Goal: Participate in discussion

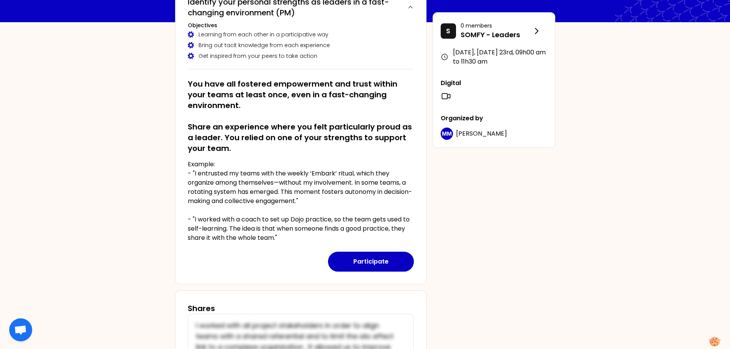
scroll to position [77, 0]
click at [379, 254] on button "Participate" at bounding box center [371, 261] width 86 height 20
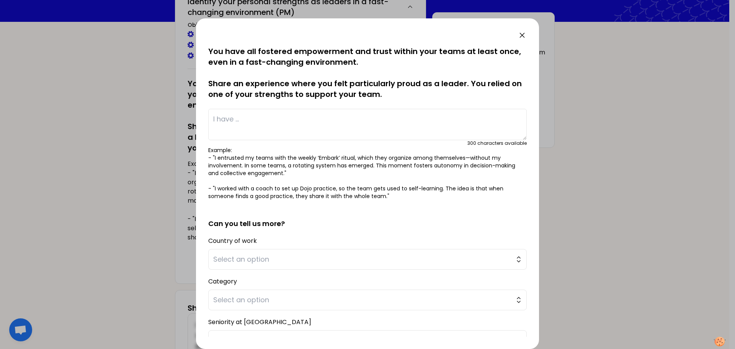
click at [520, 38] on icon at bounding box center [522, 35] width 9 height 9
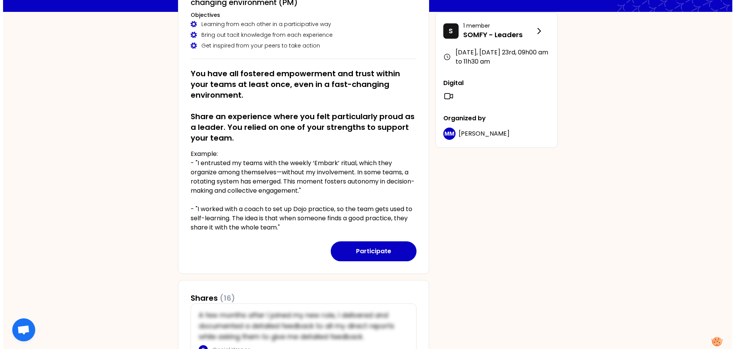
scroll to position [115, 0]
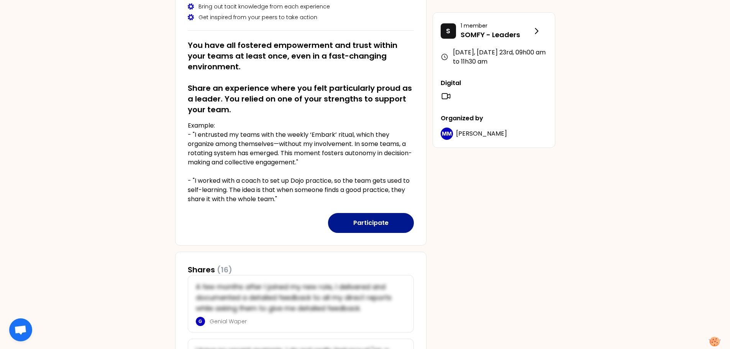
click at [370, 232] on button "Participate" at bounding box center [371, 223] width 86 height 20
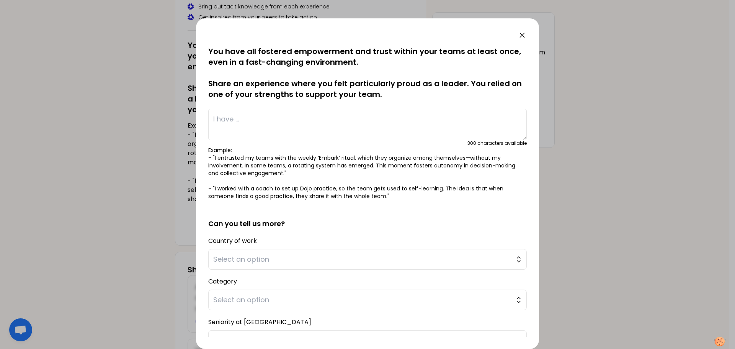
click at [260, 124] on textarea at bounding box center [367, 124] width 319 height 31
click at [314, 128] on textarea "I used my strengths to gain mobilized" at bounding box center [367, 124] width 319 height 31
drag, startPoint x: 348, startPoint y: 122, endPoint x: 198, endPoint y: 118, distance: 149.8
click at [198, 118] on div "saved You have all fostered empowerment and trust within your teams at least on…" at bounding box center [367, 183] width 343 height 331
drag, startPoint x: 304, startPoint y: 116, endPoint x: 281, endPoint y: 121, distance: 24.0
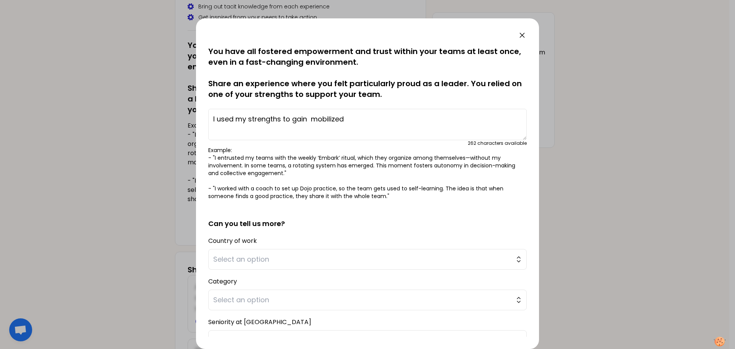
click at [256, 128] on textarea "I used my strengths to gain mobilized" at bounding box center [367, 124] width 319 height 31
drag, startPoint x: 294, startPoint y: 118, endPoint x: 361, endPoint y: 116, distance: 66.7
click at [361, 116] on textarea "I used my strengths to gain mobilized" at bounding box center [367, 124] width 319 height 31
paste textarea "Implementing a Vision Developing Followership Organizing Concepts and Processes"
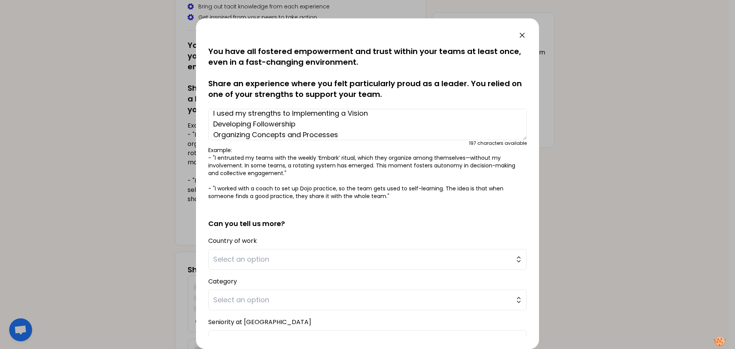
scroll to position [0, 0]
click at [361, 118] on textarea "I used my strengths to Implementing a Vision Developing Followership Organizing…" at bounding box center [367, 124] width 319 height 31
click at [291, 118] on textarea "I used my strengths to Implementing a Vision Developing Followership Organizing…" at bounding box center [367, 124] width 319 height 31
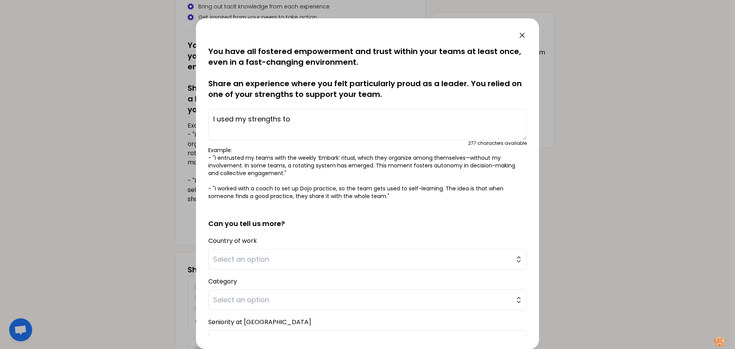
click at [303, 118] on textarea "I used my strengths to" at bounding box center [367, 124] width 319 height 31
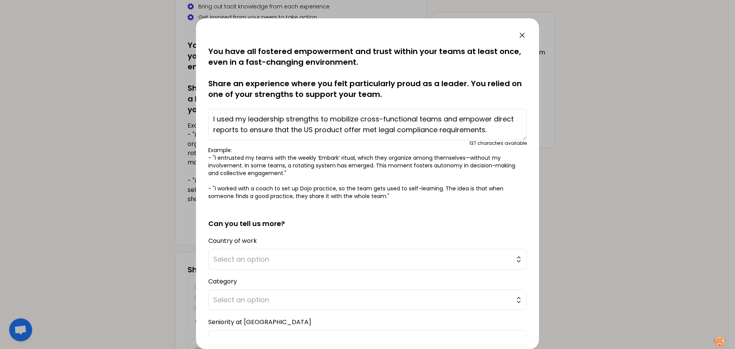
click at [483, 131] on textarea "I used my leadership strengths to mobilize cross-functional teams and empower d…" at bounding box center [367, 124] width 319 height 31
click at [506, 128] on textarea "I used my leadership strengths to mobilize cross-functional teams and empower d…" at bounding box center [367, 124] width 319 height 31
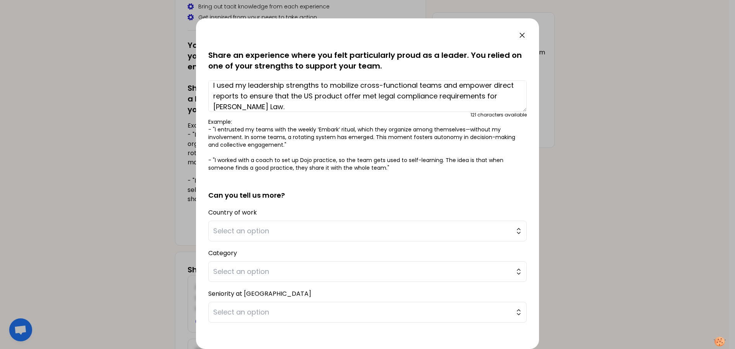
scroll to position [65, 0]
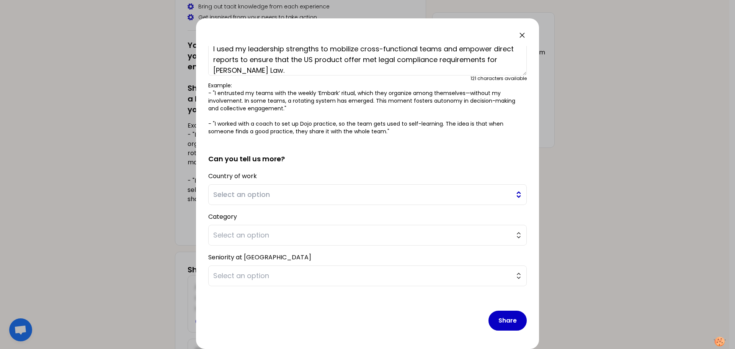
type textarea "I used my leadership strengths to mobilize cross-functional teams and empower d…"
click at [312, 195] on span "Select an option" at bounding box center [362, 194] width 298 height 11
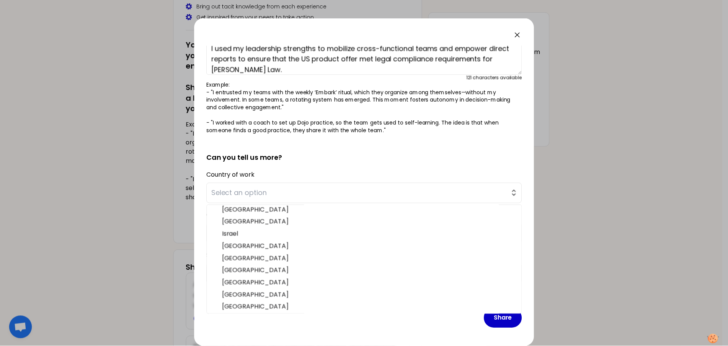
scroll to position [237, 0]
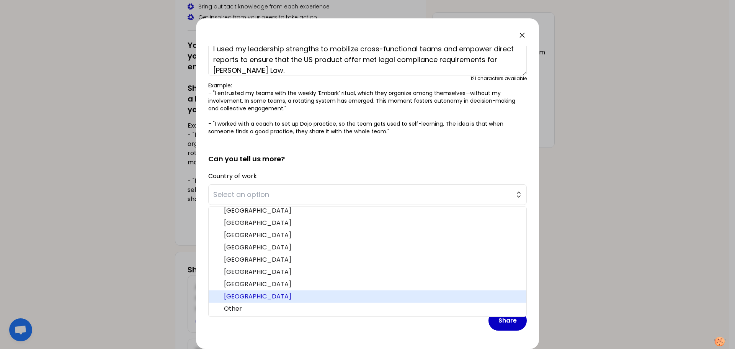
click at [275, 292] on span "[GEOGRAPHIC_DATA]" at bounding box center [372, 296] width 296 height 9
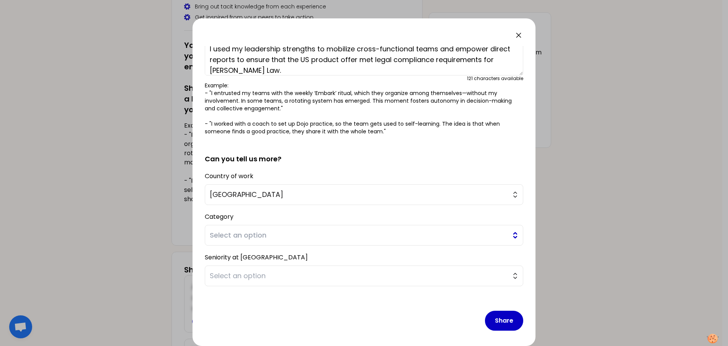
click at [277, 233] on span "Select an option" at bounding box center [359, 235] width 298 height 11
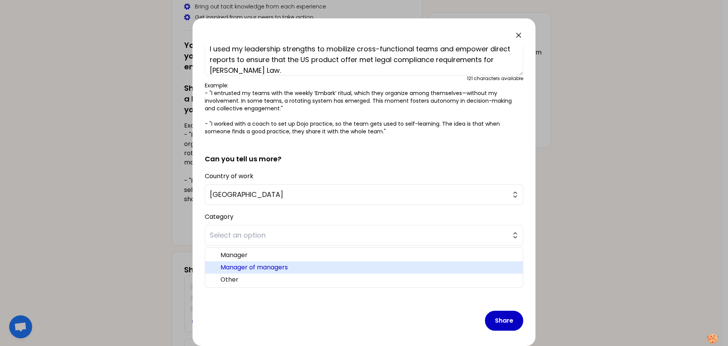
click at [278, 265] on span "Manager of managers" at bounding box center [369, 267] width 296 height 9
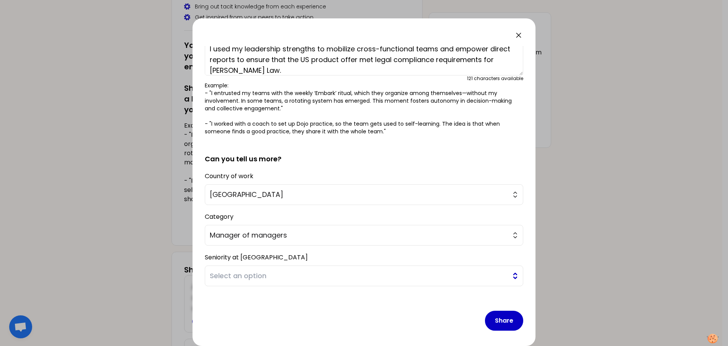
click at [283, 274] on span "Select an option" at bounding box center [359, 275] width 298 height 11
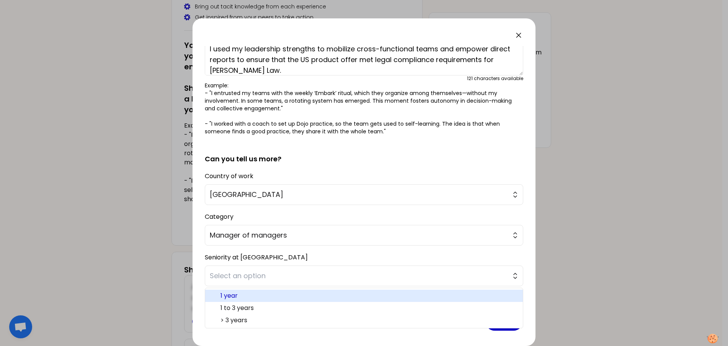
scroll to position [68, 0]
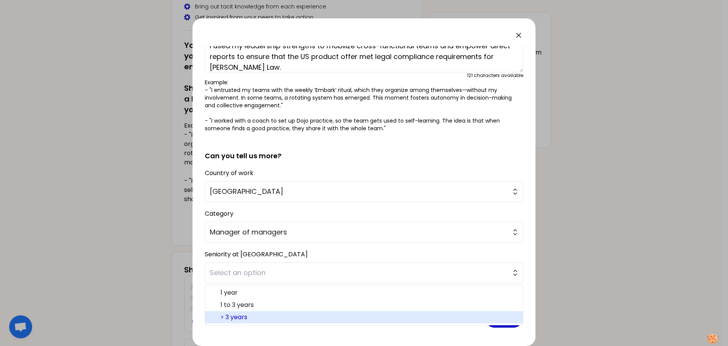
click at [257, 312] on li "> 3 years" at bounding box center [364, 317] width 318 height 12
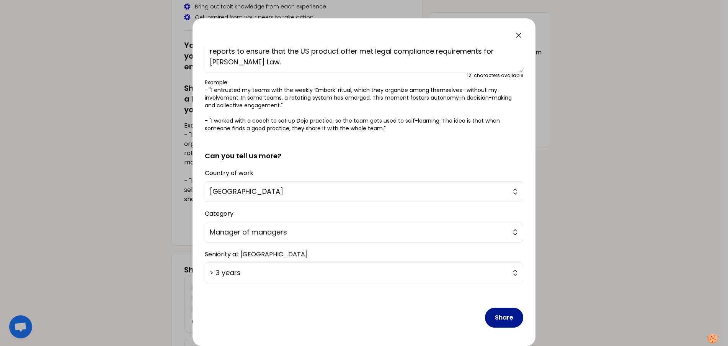
click at [503, 316] on button "Share" at bounding box center [504, 318] width 38 height 20
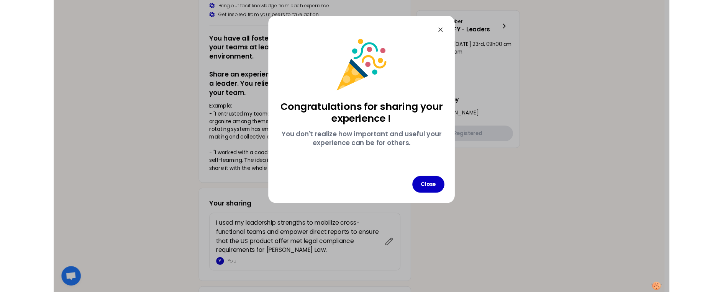
scroll to position [0, 0]
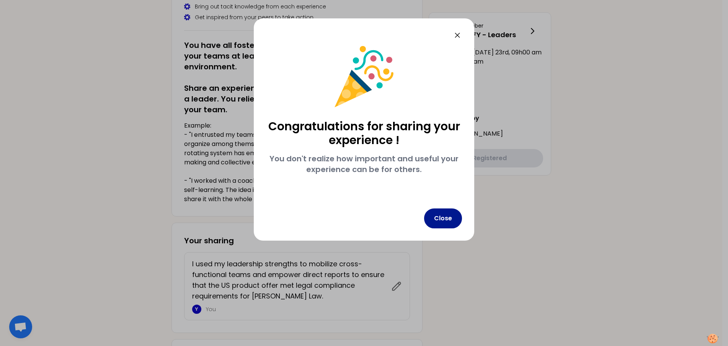
click at [443, 221] on button "Close" at bounding box center [443, 218] width 38 height 20
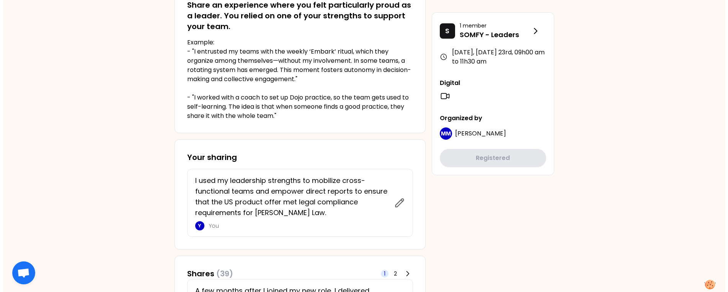
scroll to position [191, 0]
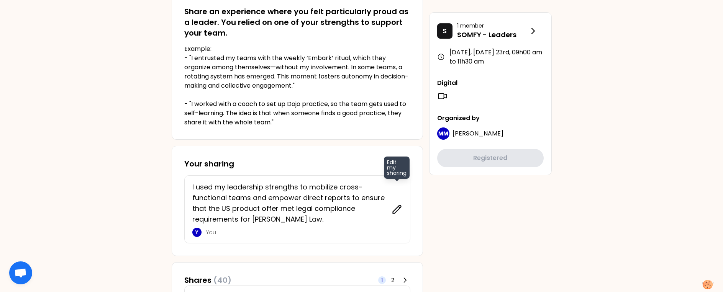
click at [394, 211] on icon at bounding box center [397, 209] width 8 height 8
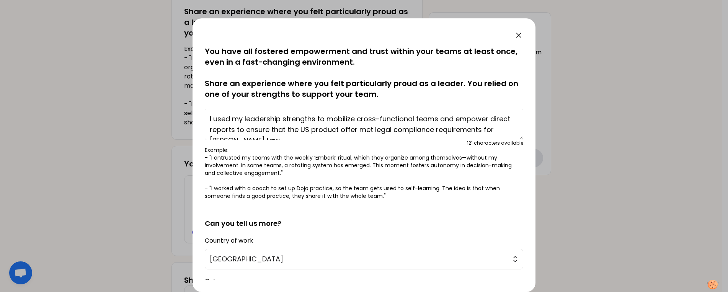
click at [409, 126] on textarea "I used my leadership strengths to mobilize cross-functional teams and empower d…" at bounding box center [364, 124] width 319 height 31
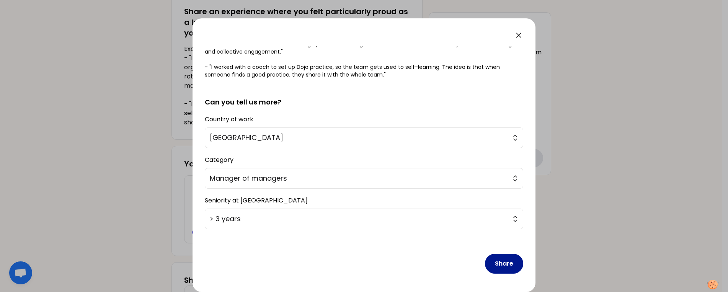
type textarea "I used my leadership strengths to mobilize cross-functional teams and empower d…"
click at [497, 261] on button "Share" at bounding box center [504, 264] width 38 height 20
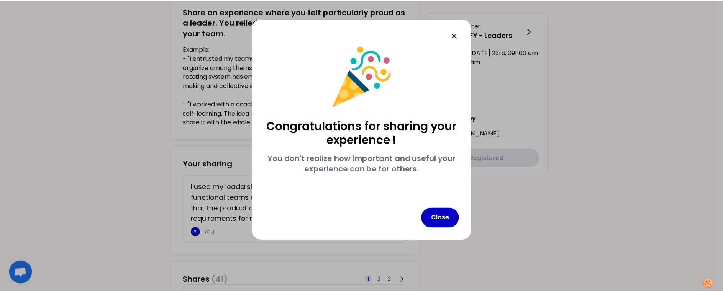
scroll to position [0, 0]
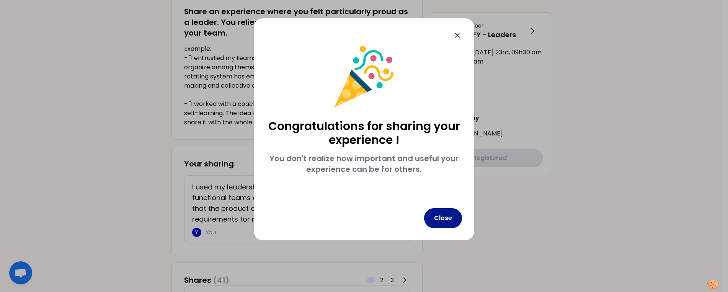
click at [431, 220] on button "Close" at bounding box center [443, 218] width 38 height 20
